Goal: Information Seeking & Learning: Find specific page/section

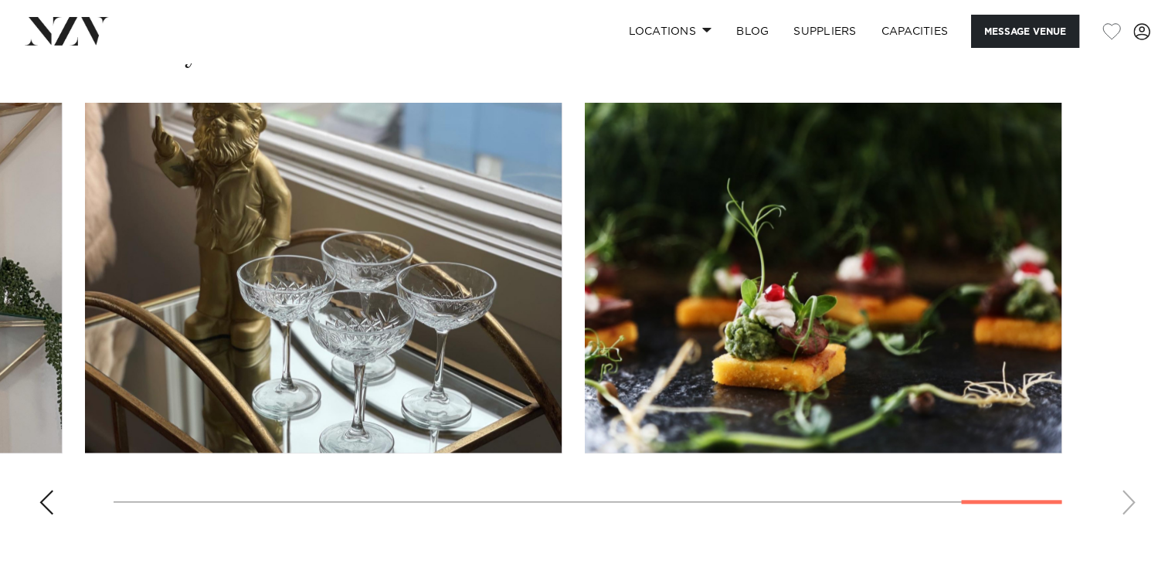
click at [43, 492] on div "Previous slide" at bounding box center [46, 502] width 15 height 25
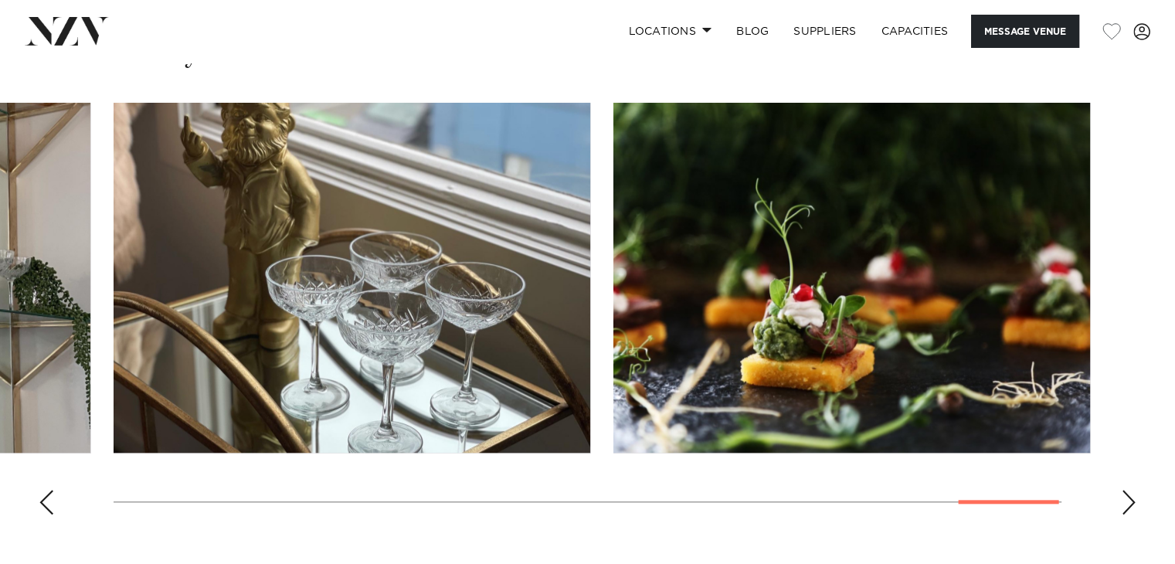
click at [43, 492] on div "Previous slide" at bounding box center [46, 502] width 15 height 25
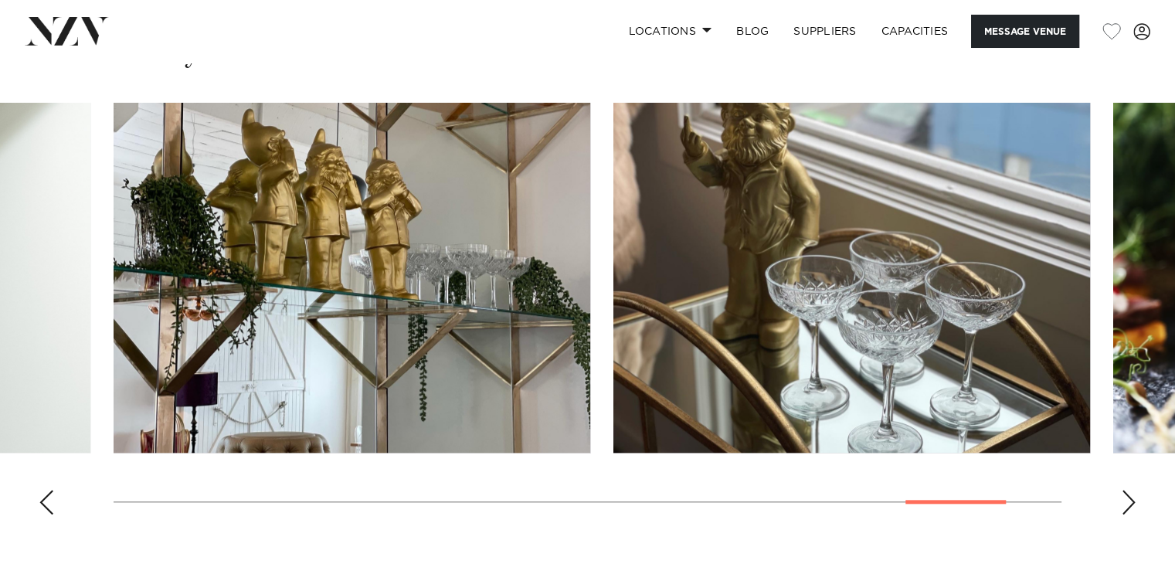
click at [43, 492] on div "Previous slide" at bounding box center [46, 502] width 15 height 25
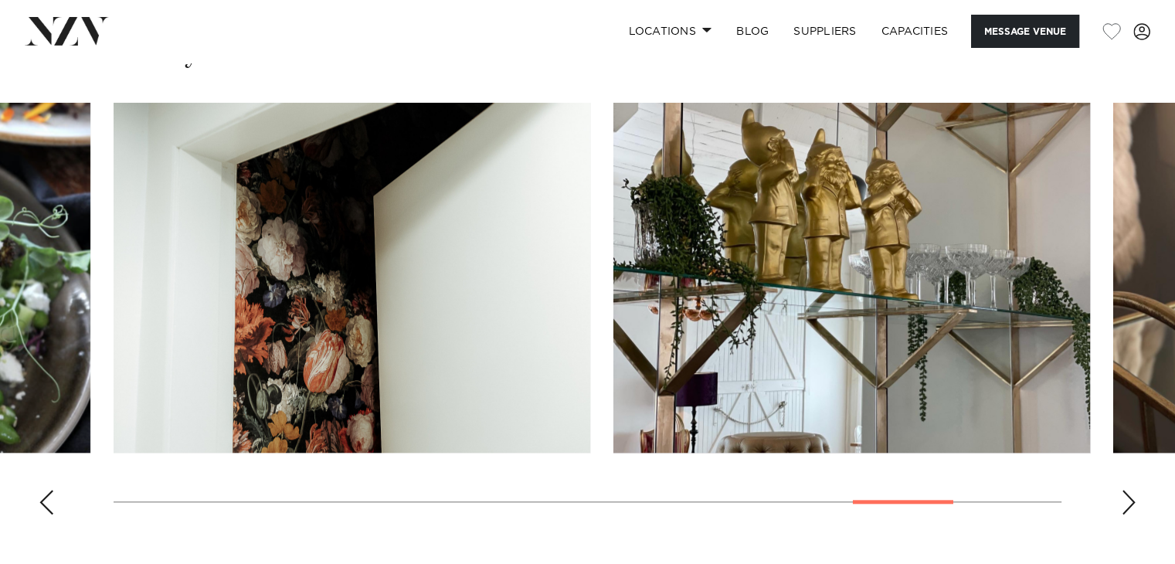
click at [43, 492] on div "Previous slide" at bounding box center [46, 502] width 15 height 25
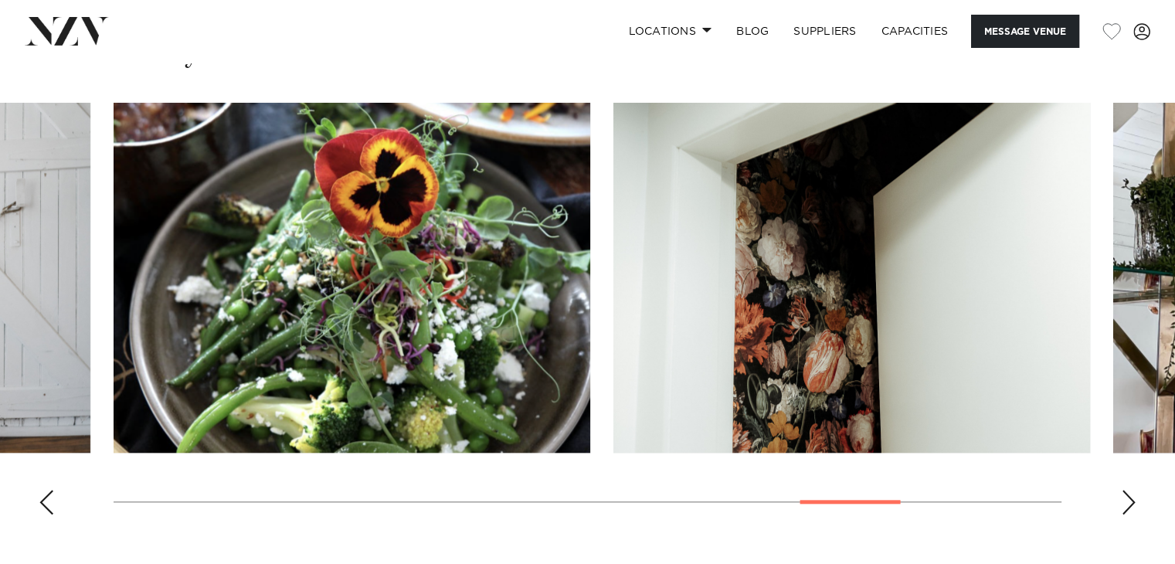
click at [43, 492] on div "Previous slide" at bounding box center [46, 502] width 15 height 25
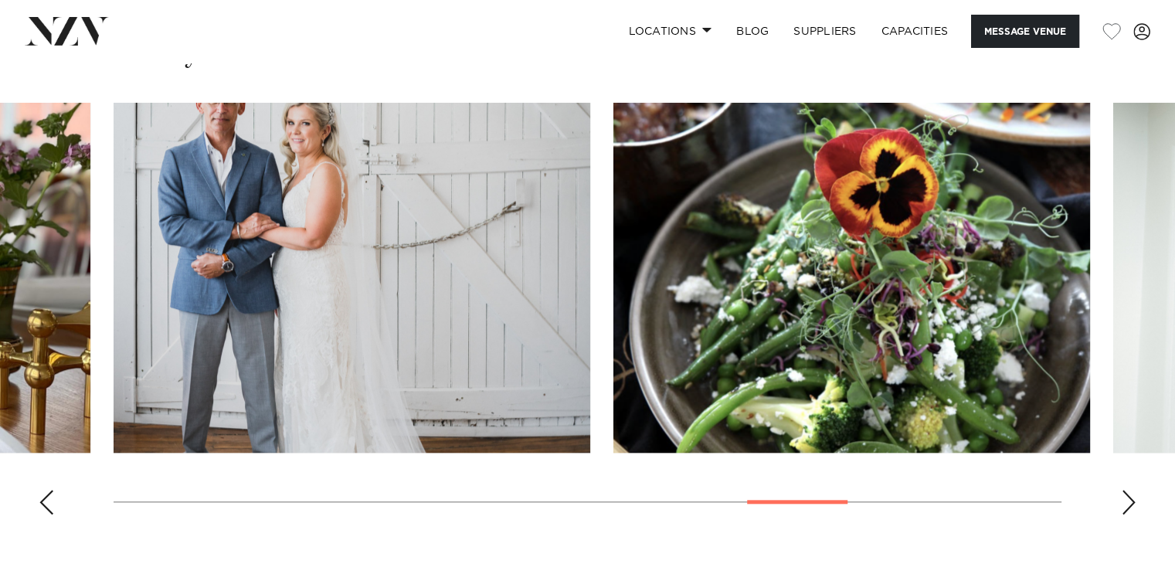
click at [43, 492] on div "Previous slide" at bounding box center [46, 502] width 15 height 25
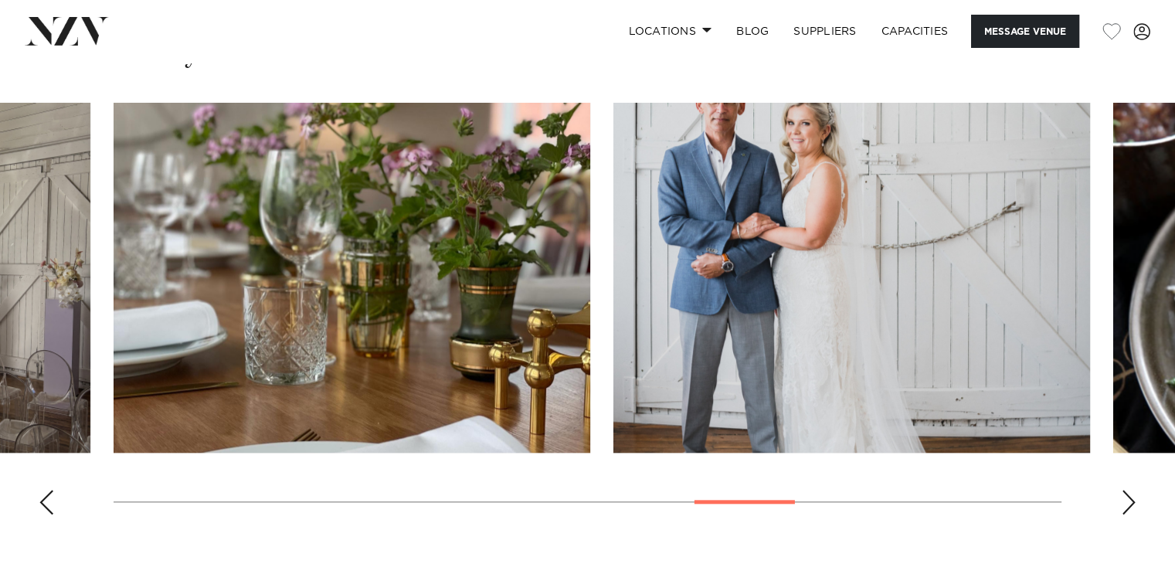
click at [43, 492] on div "Previous slide" at bounding box center [46, 502] width 15 height 25
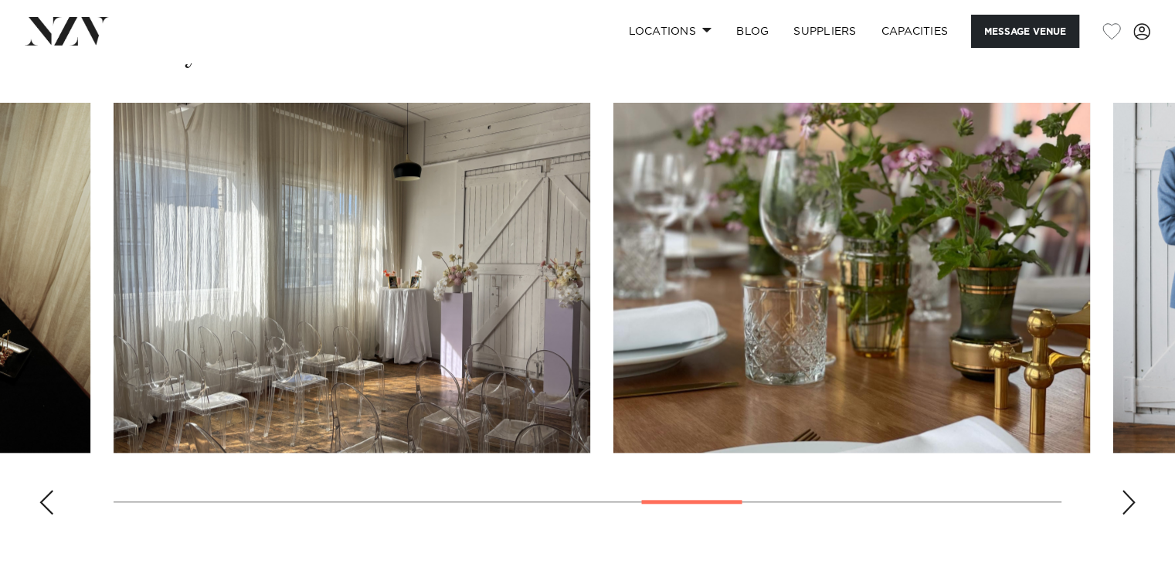
click at [43, 492] on div "Previous slide" at bounding box center [46, 502] width 15 height 25
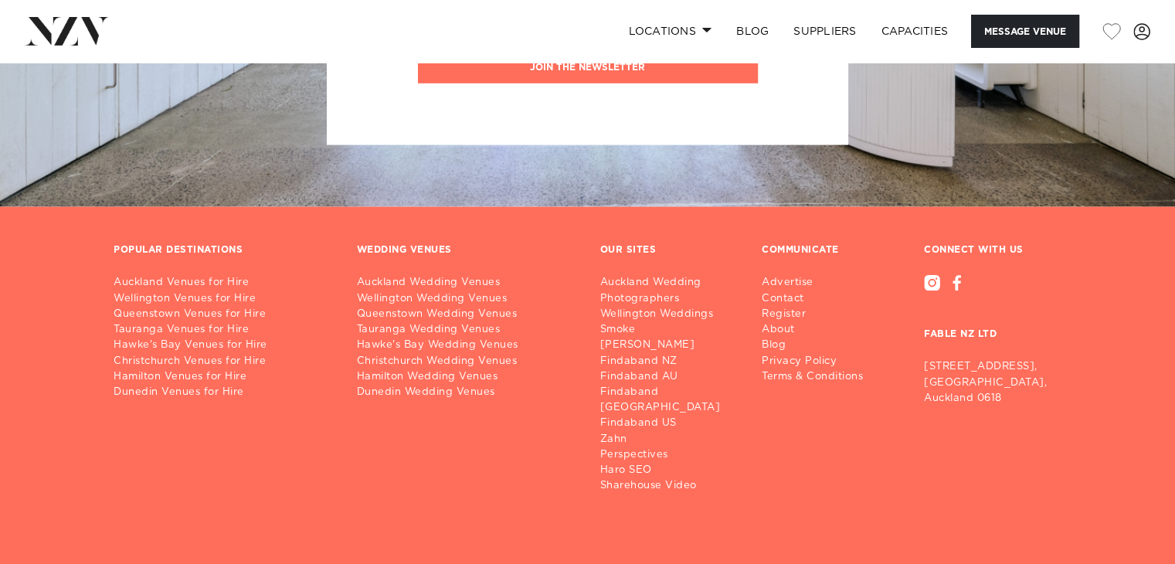
scroll to position [3358, 0]
click at [686, 25] on link "Locations" at bounding box center [670, 31] width 108 height 33
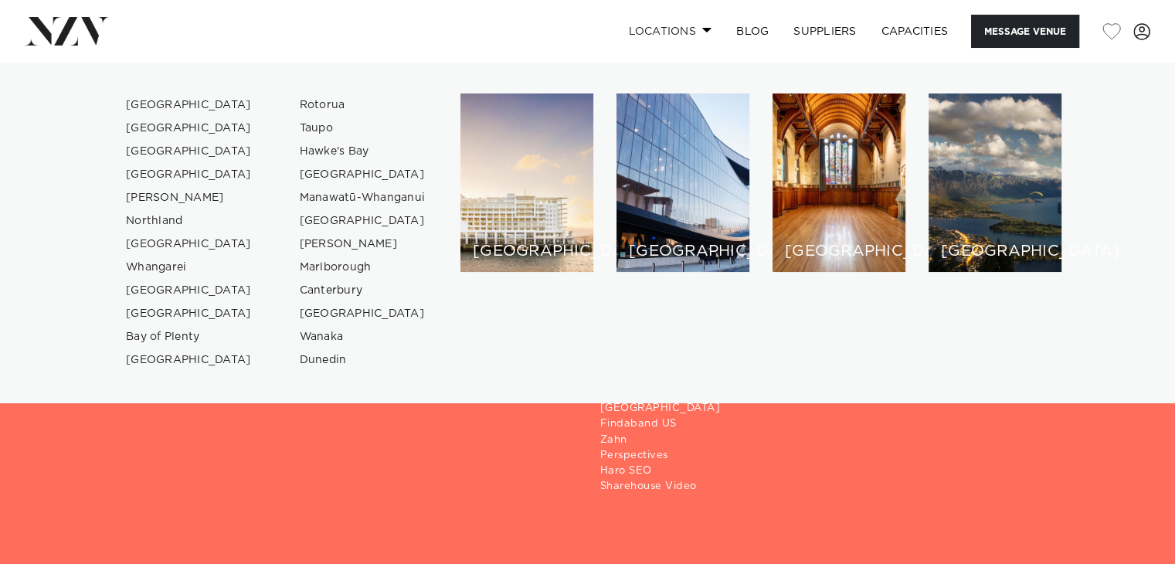
click at [686, 25] on link "Locations" at bounding box center [670, 31] width 108 height 33
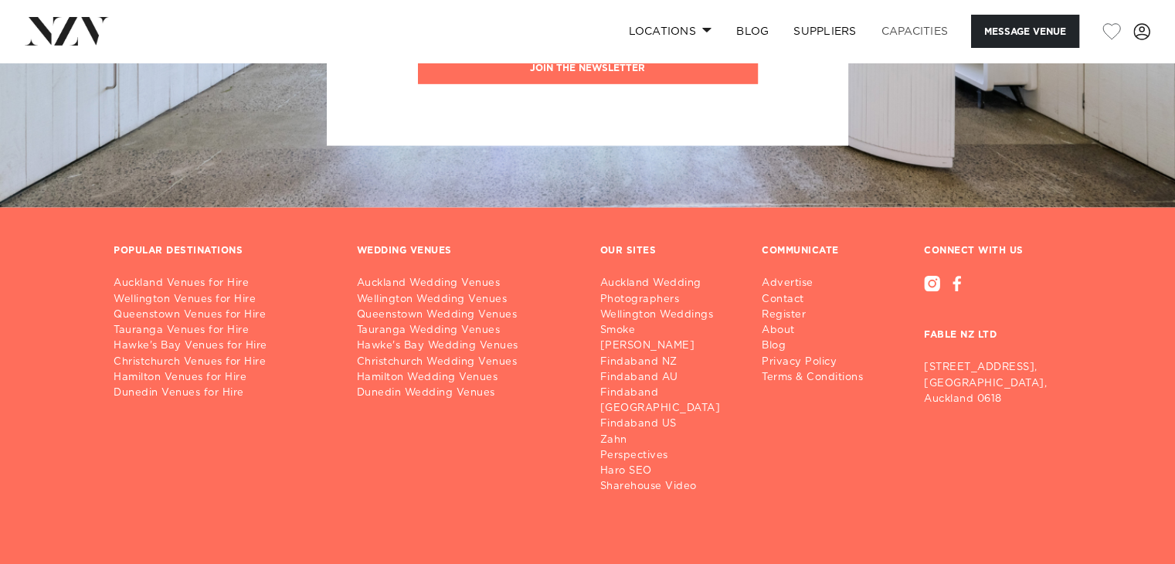
click at [931, 36] on link "Capacities" at bounding box center [915, 31] width 92 height 33
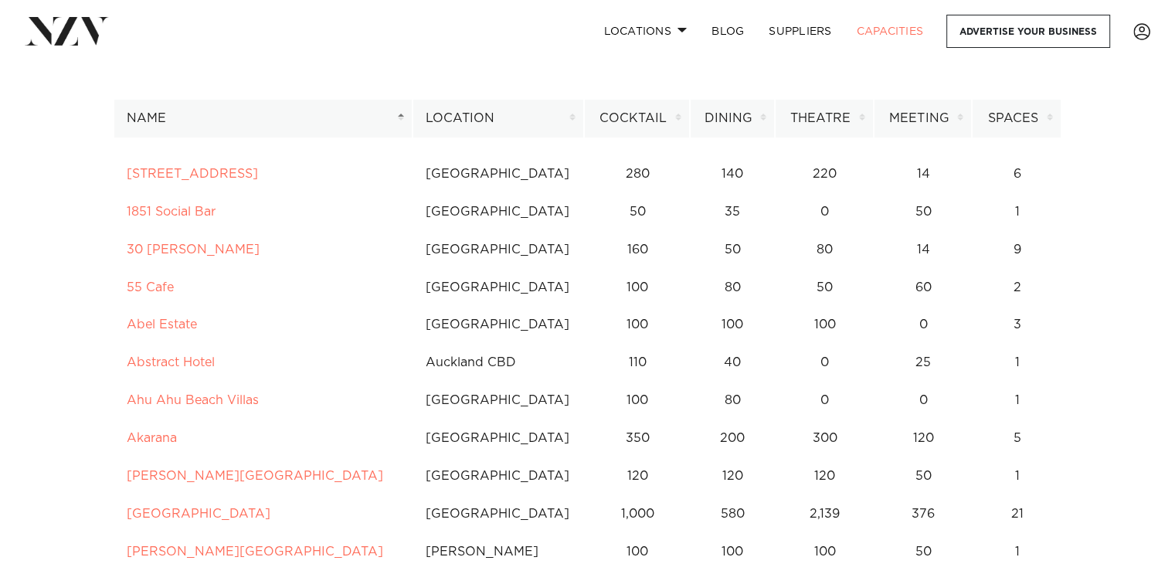
scroll to position [108, 0]
click at [766, 124] on th "Dining" at bounding box center [732, 118] width 85 height 38
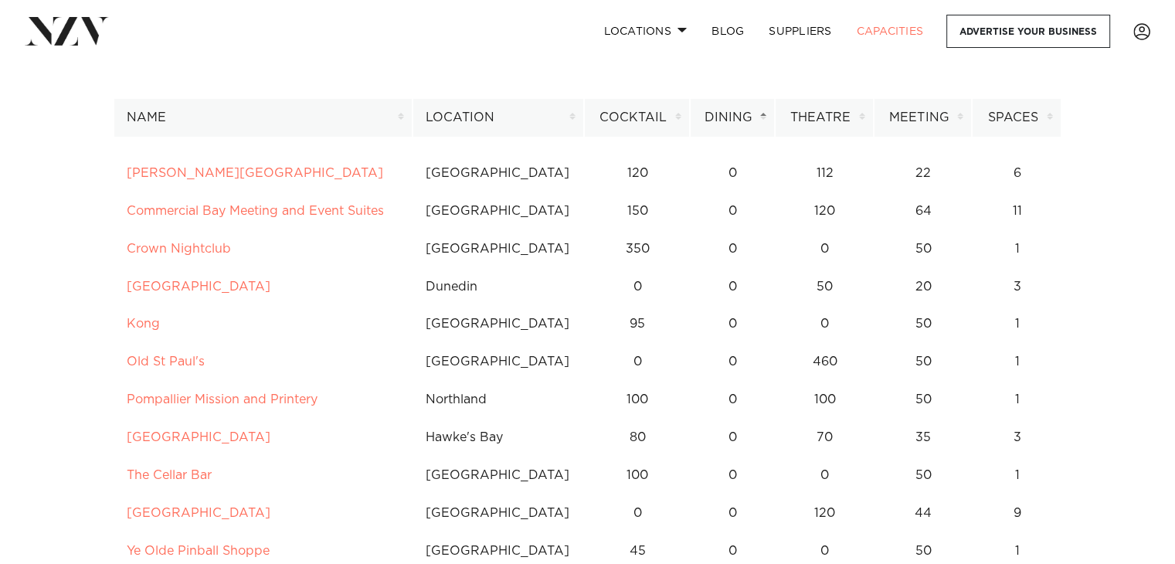
click at [766, 124] on th "Dining" at bounding box center [732, 118] width 85 height 38
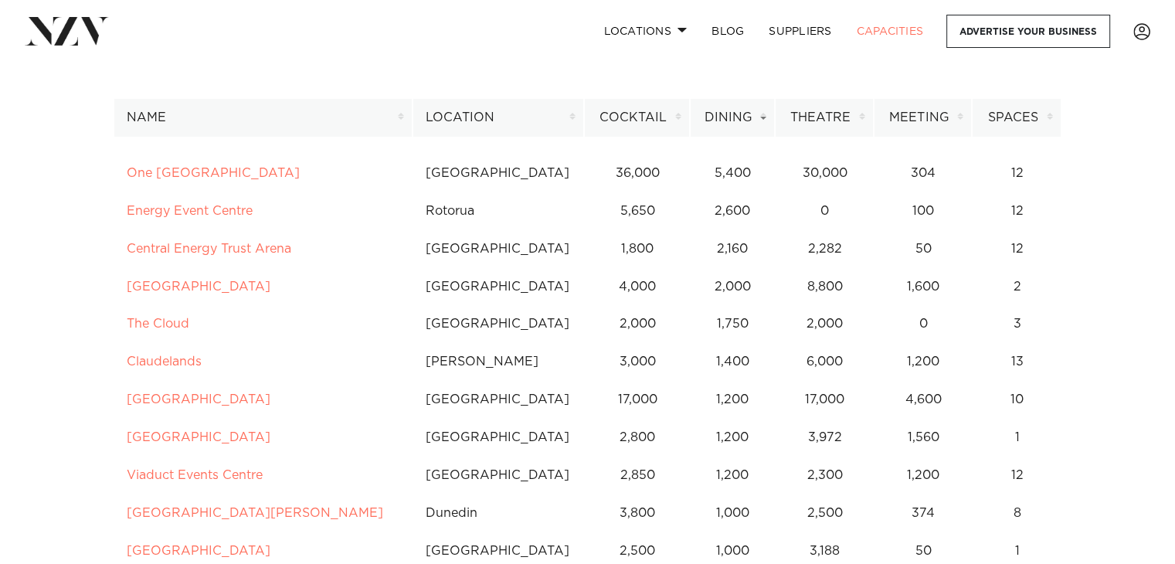
click at [766, 124] on th "Dining" at bounding box center [732, 118] width 85 height 38
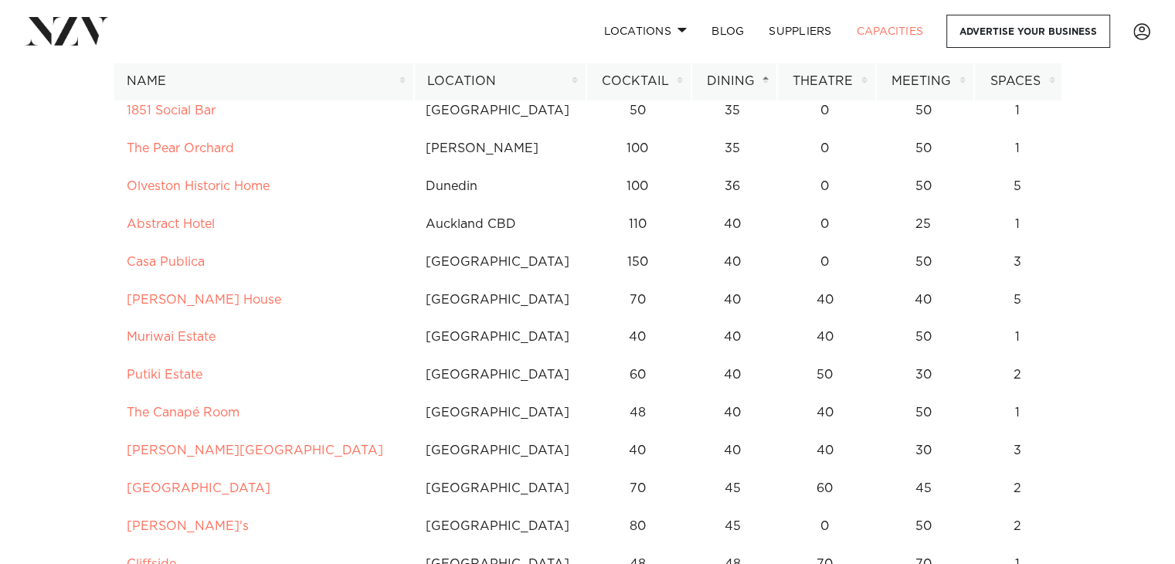
scroll to position [1003, 0]
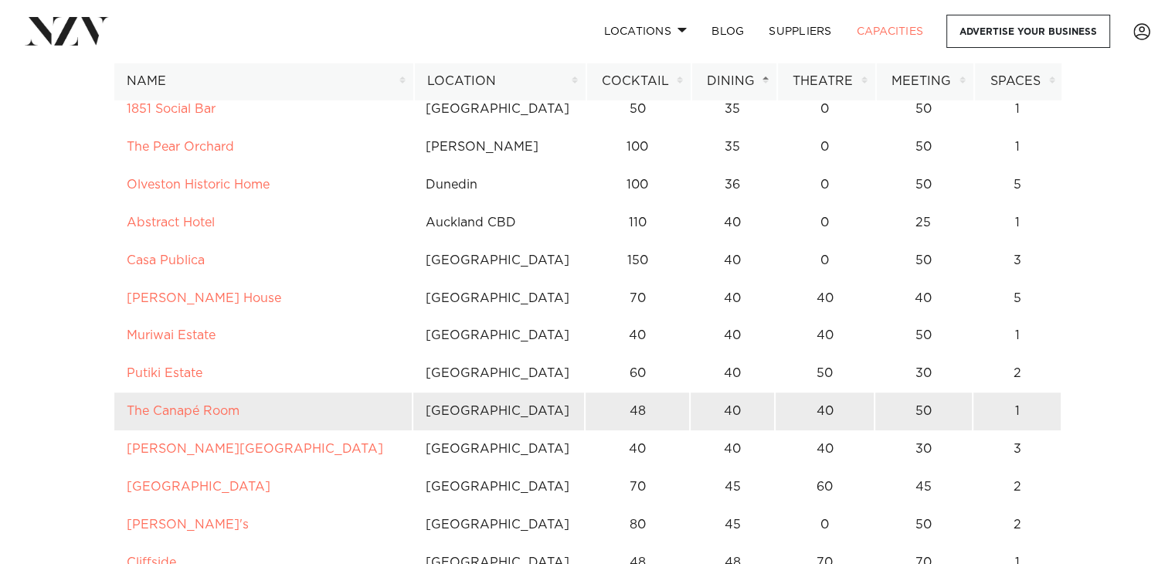
click at [732, 411] on td "40" at bounding box center [732, 411] width 85 height 38
click at [203, 408] on link "The Canapé Room" at bounding box center [183, 411] width 113 height 12
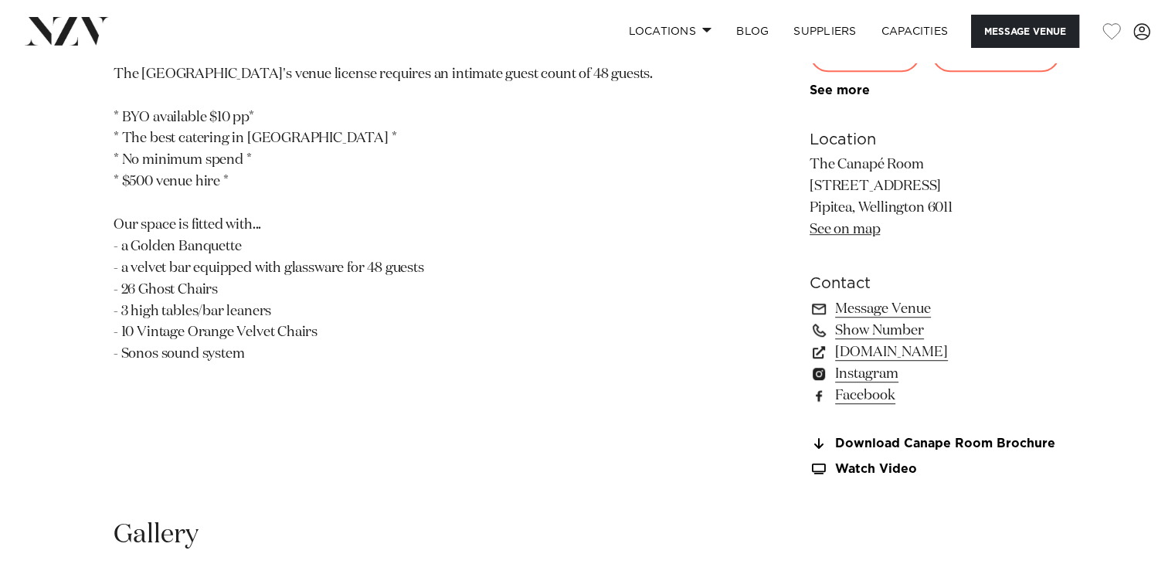
scroll to position [991, 0]
click at [949, 347] on link "[DOMAIN_NAME]" at bounding box center [936, 352] width 252 height 22
